Goal: Obtain resource: Obtain resource

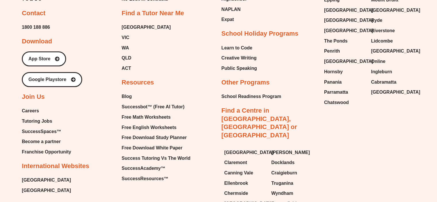
scroll to position [1879, 0]
click at [136, 132] on span "Free English Worksheets" at bounding box center [149, 127] width 55 height 9
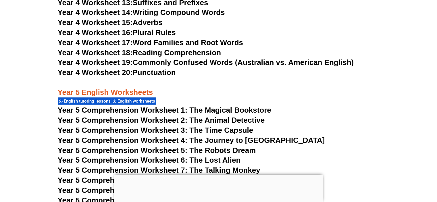
scroll to position [2632, 0]
click at [223, 175] on div at bounding box center [218, 175] width 209 height 0
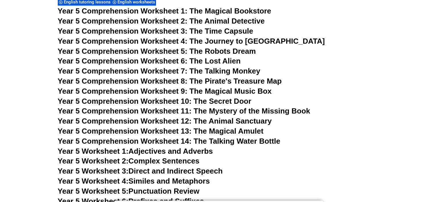
scroll to position [2731, 0]
click at [174, 110] on span "Year 5 Comprehension Worksheet 11: The Mystery of the Missing Book" at bounding box center [184, 111] width 252 height 9
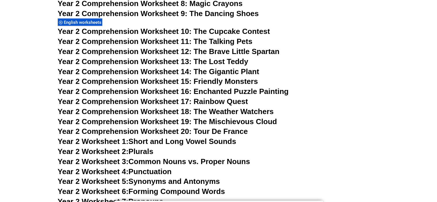
scroll to position [1415, 0]
click at [246, 119] on span "Year 2 Comprehension Worksheet 19: The Mischievous Cloud" at bounding box center [167, 121] width 219 height 9
